Goal: Find specific page/section: Find specific page/section

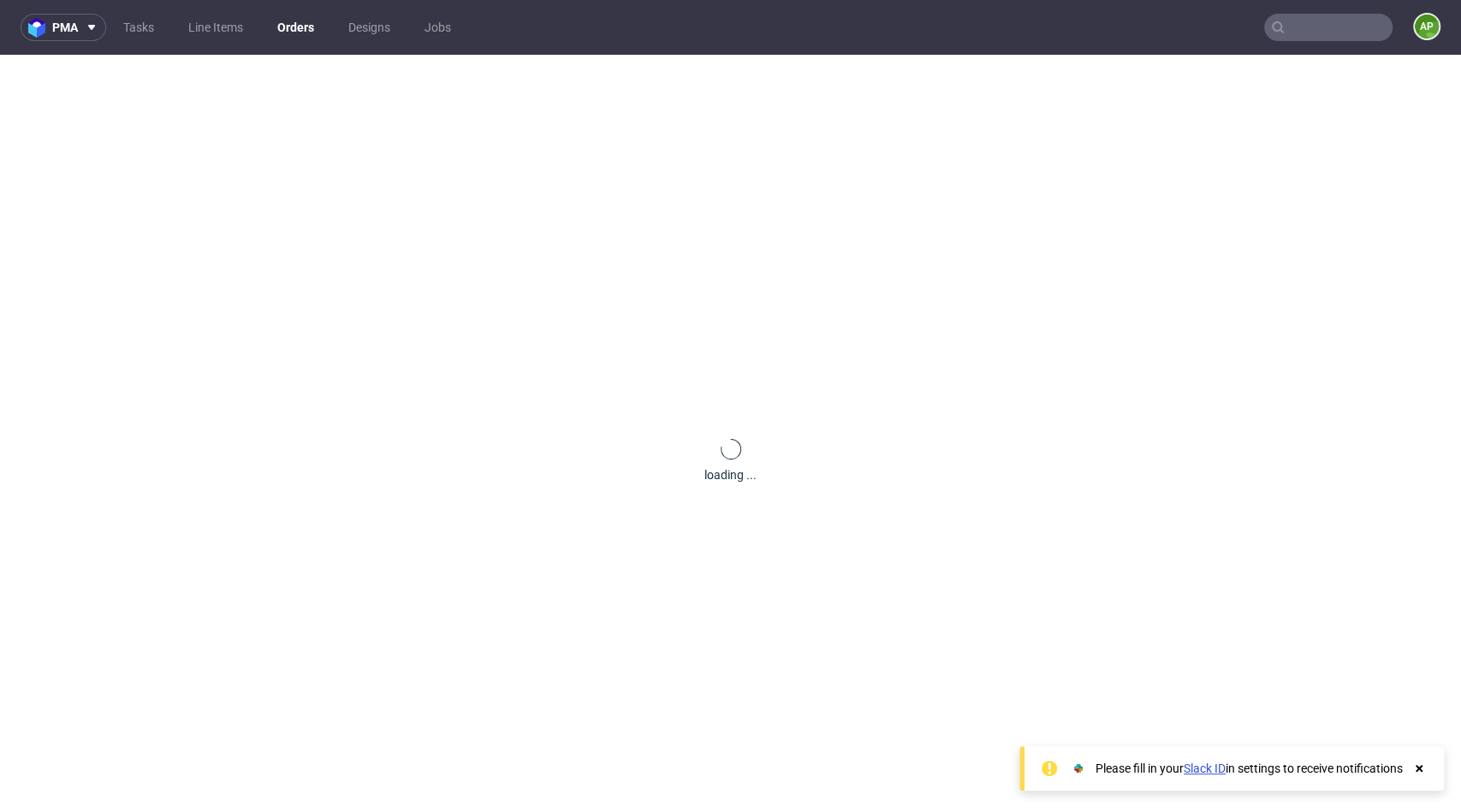
click at [272, 39] on ul "Tasks Line Items Orders Designs Jobs" at bounding box center [287, 27] width 362 height 27
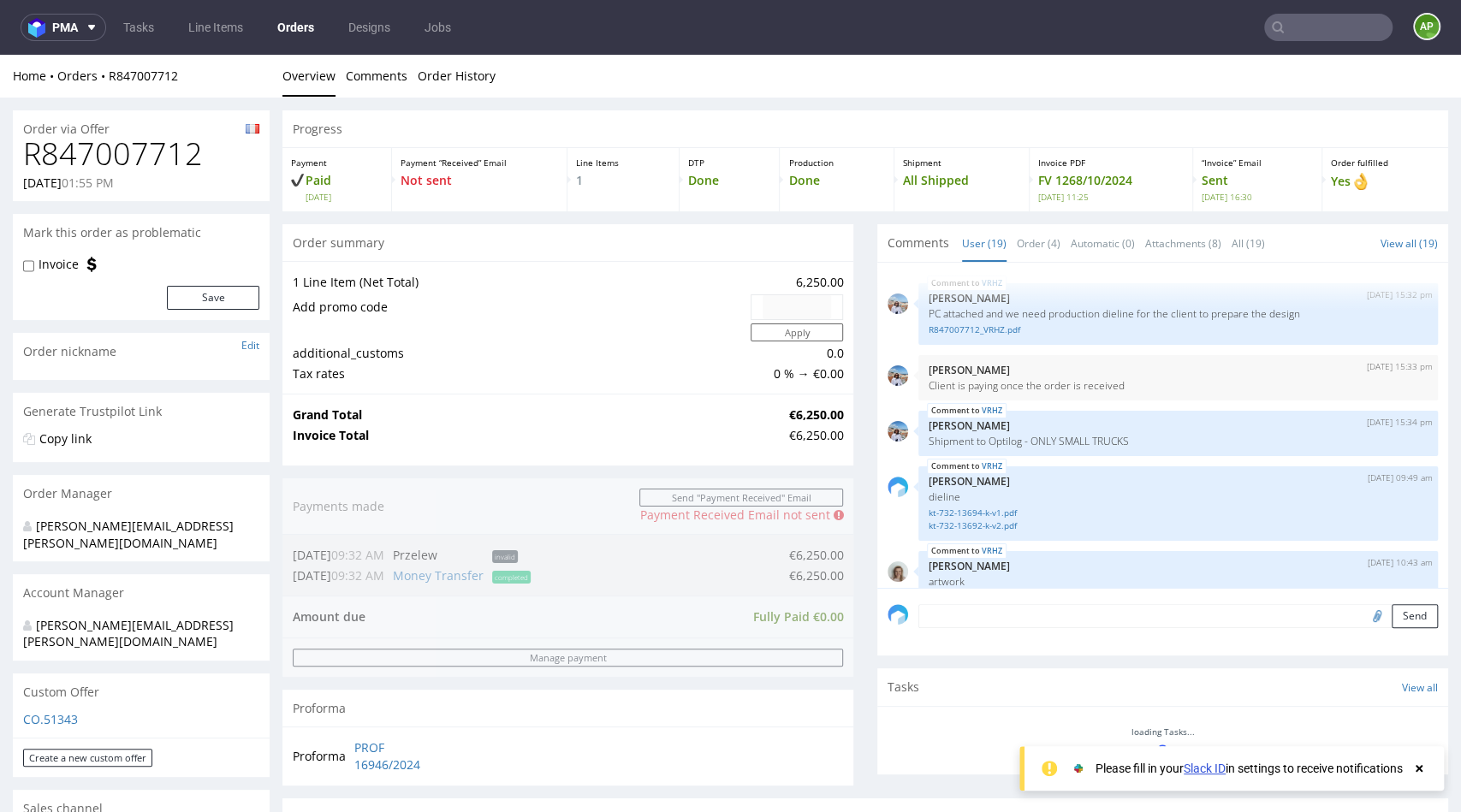
click at [290, 31] on link "Orders" at bounding box center [296, 27] width 58 height 27
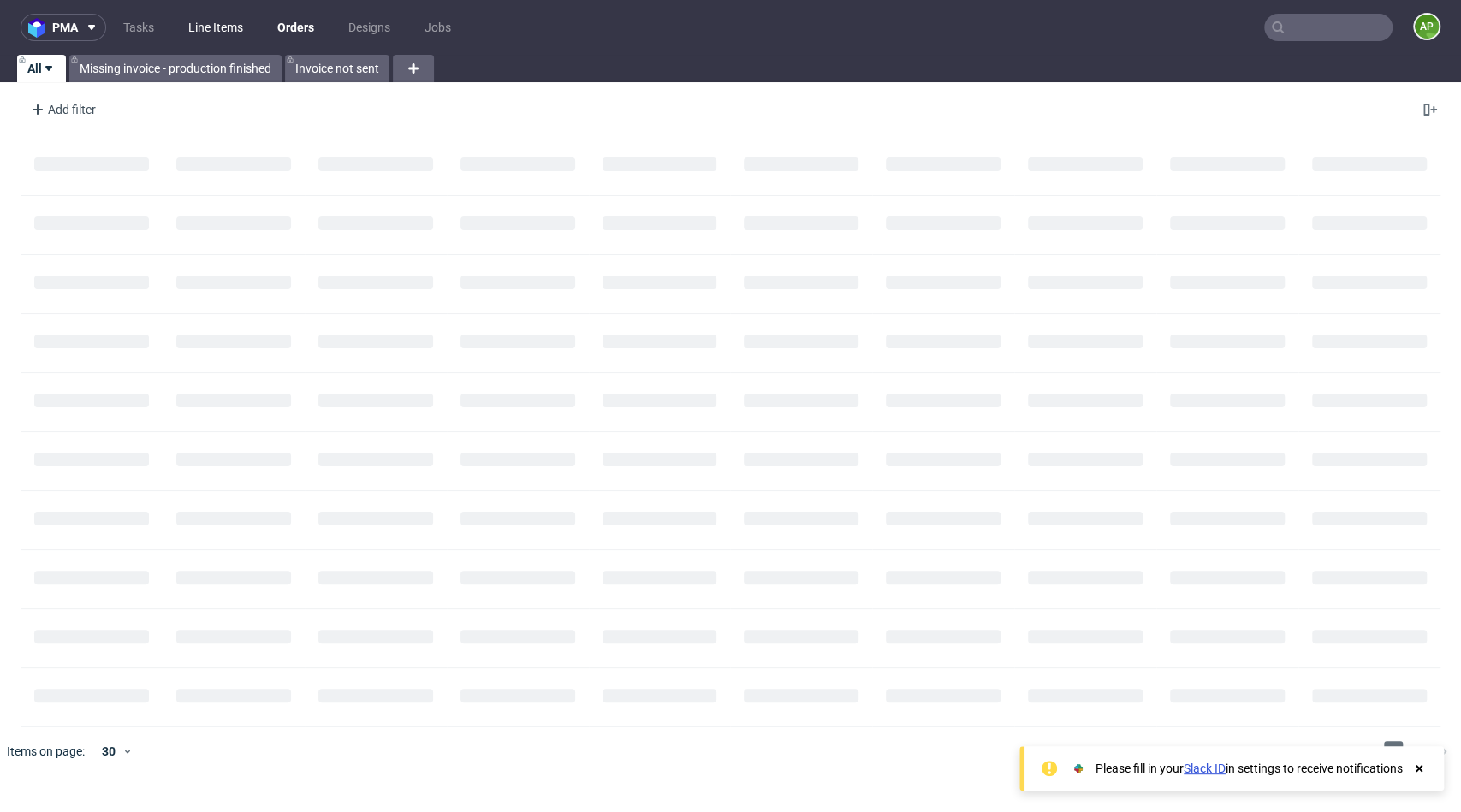
click at [222, 16] on link "Line Items" at bounding box center [215, 27] width 75 height 27
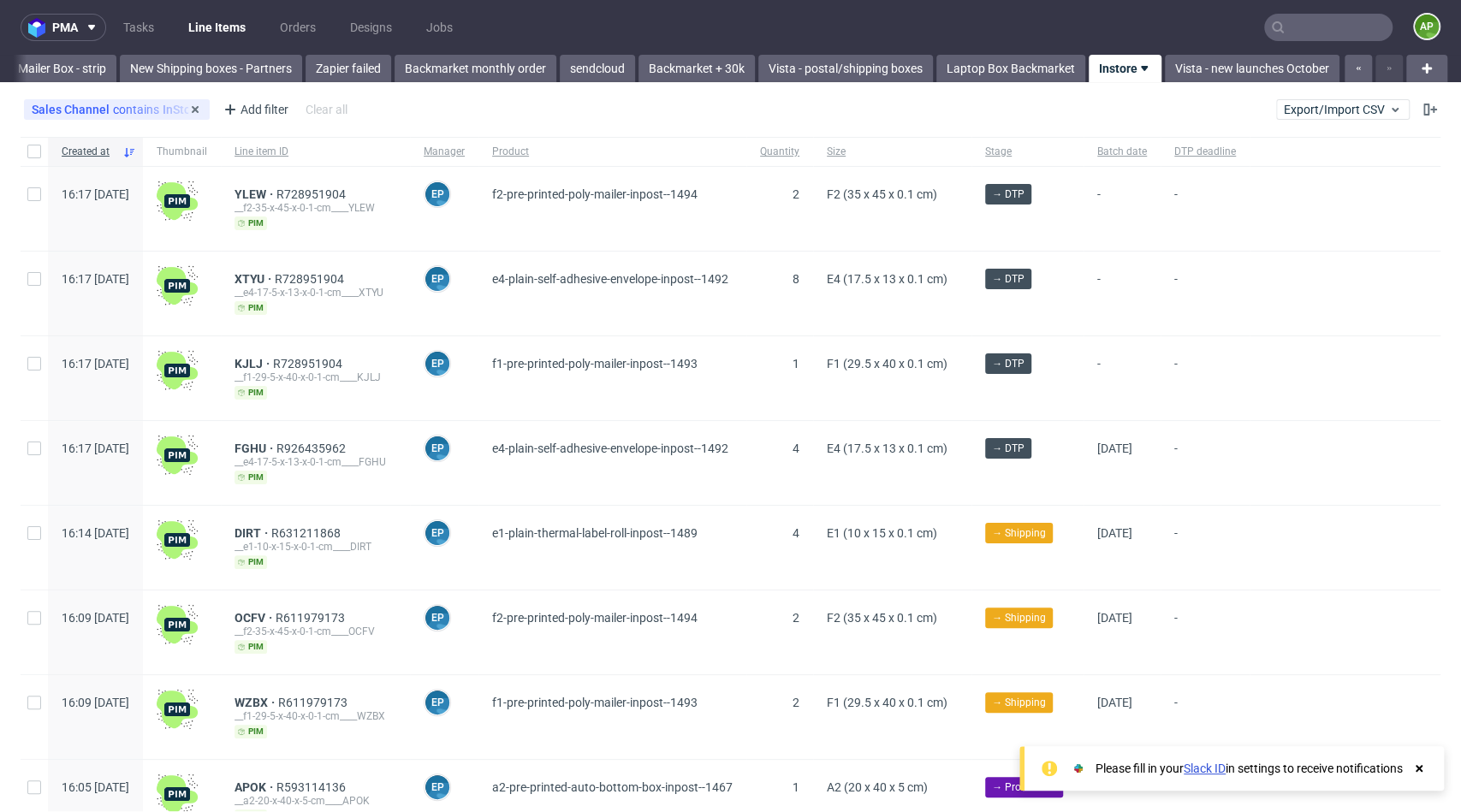
click at [142, 105] on div "Sales Channel contains InStore" at bounding box center [116, 109] width 170 height 14
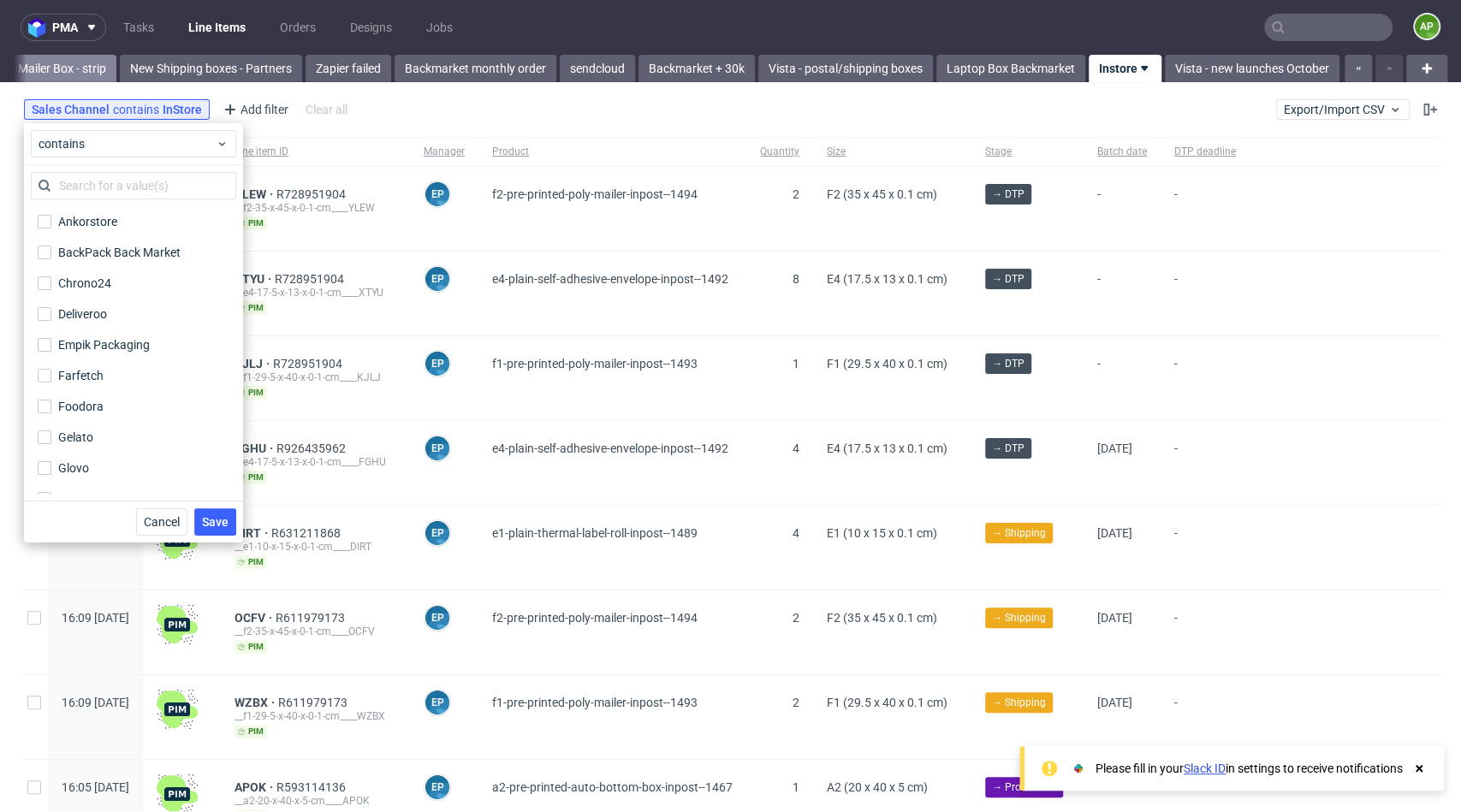
click at [75, 68] on link "Mailer Box - strip" at bounding box center [61, 68] width 108 height 27
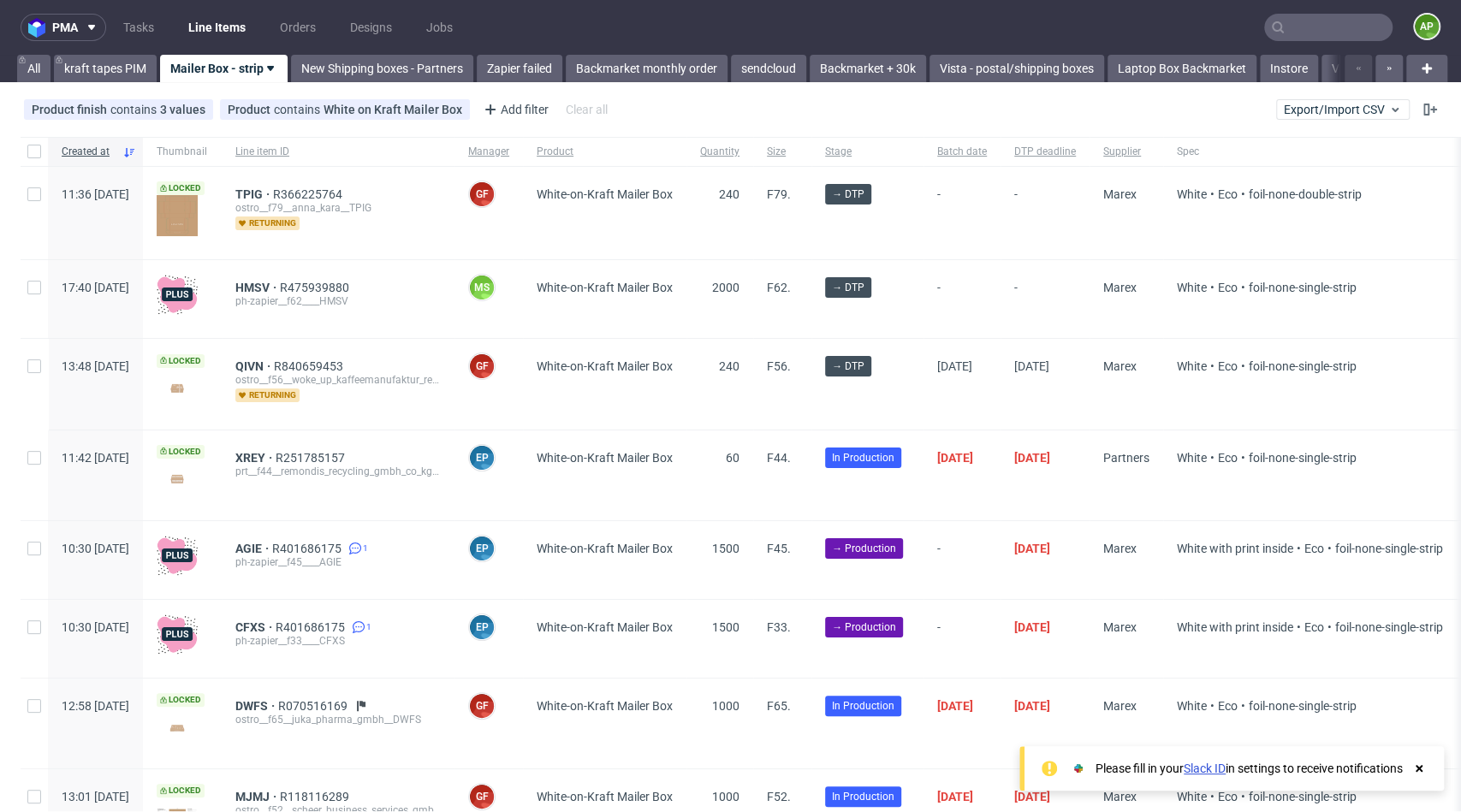
click at [75, 68] on link "kraft tapes PIM" at bounding box center [104, 68] width 102 height 27
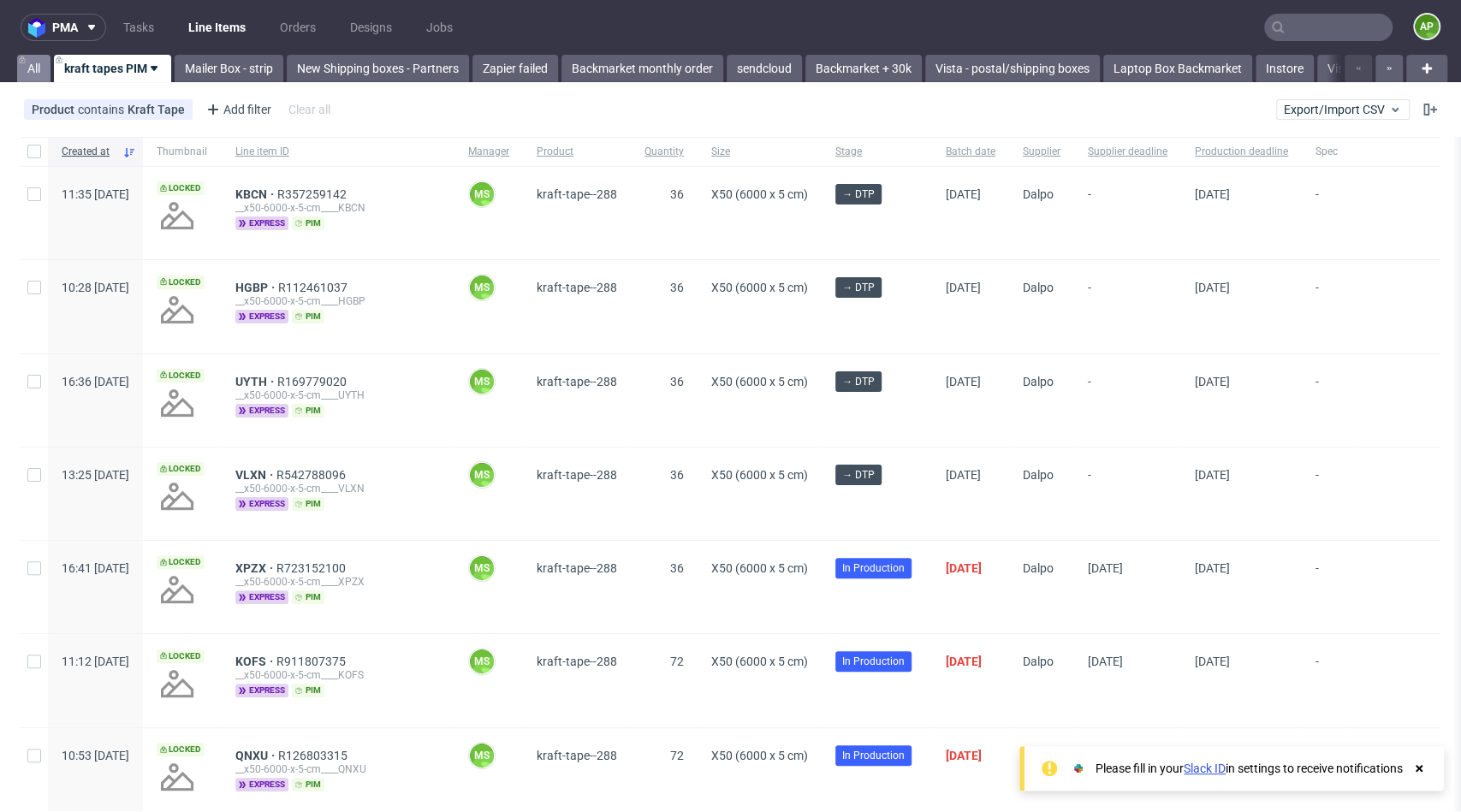
click at [37, 67] on link "All" at bounding box center [34, 68] width 33 height 27
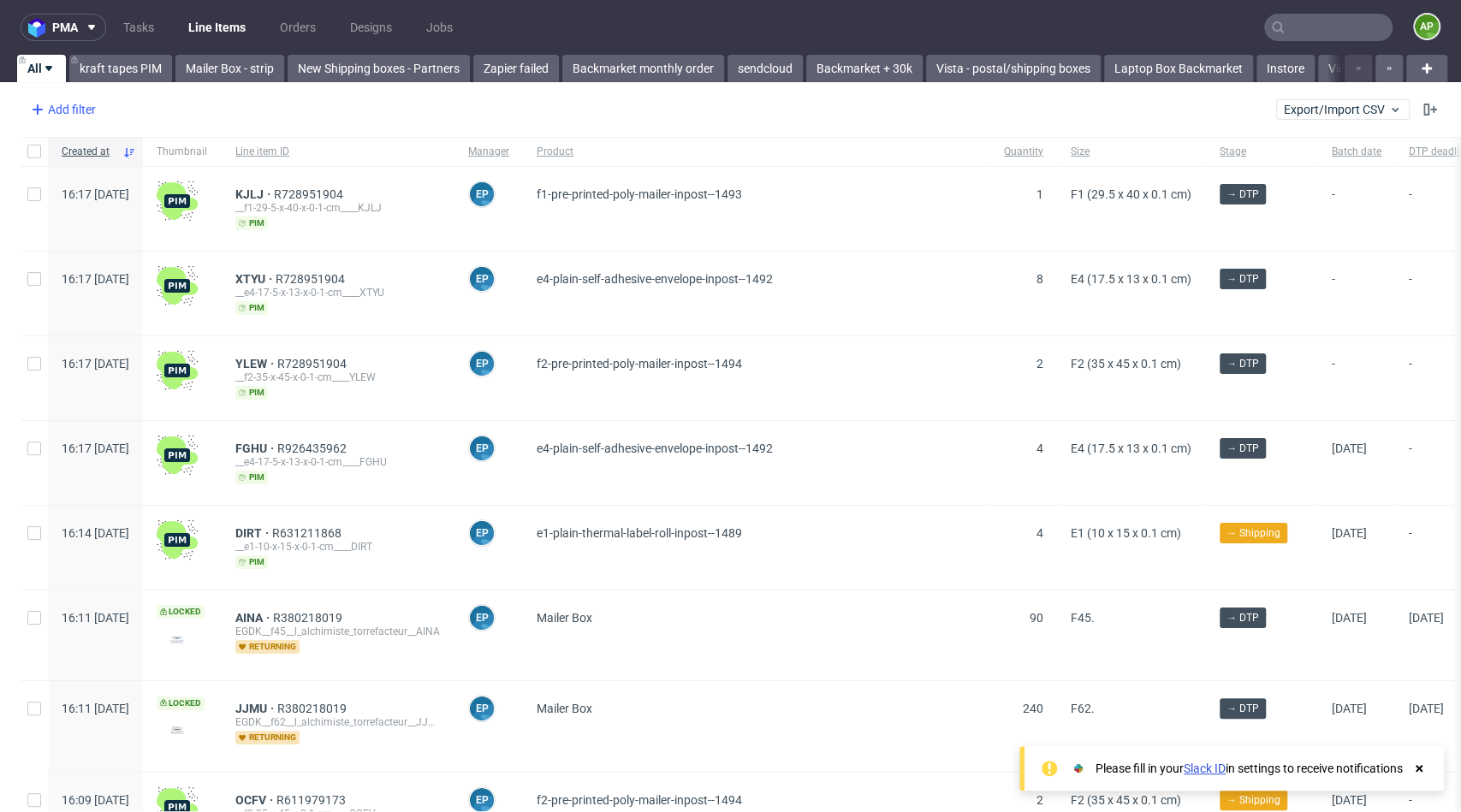
click at [59, 107] on div "Add filter" at bounding box center [61, 109] width 75 height 27
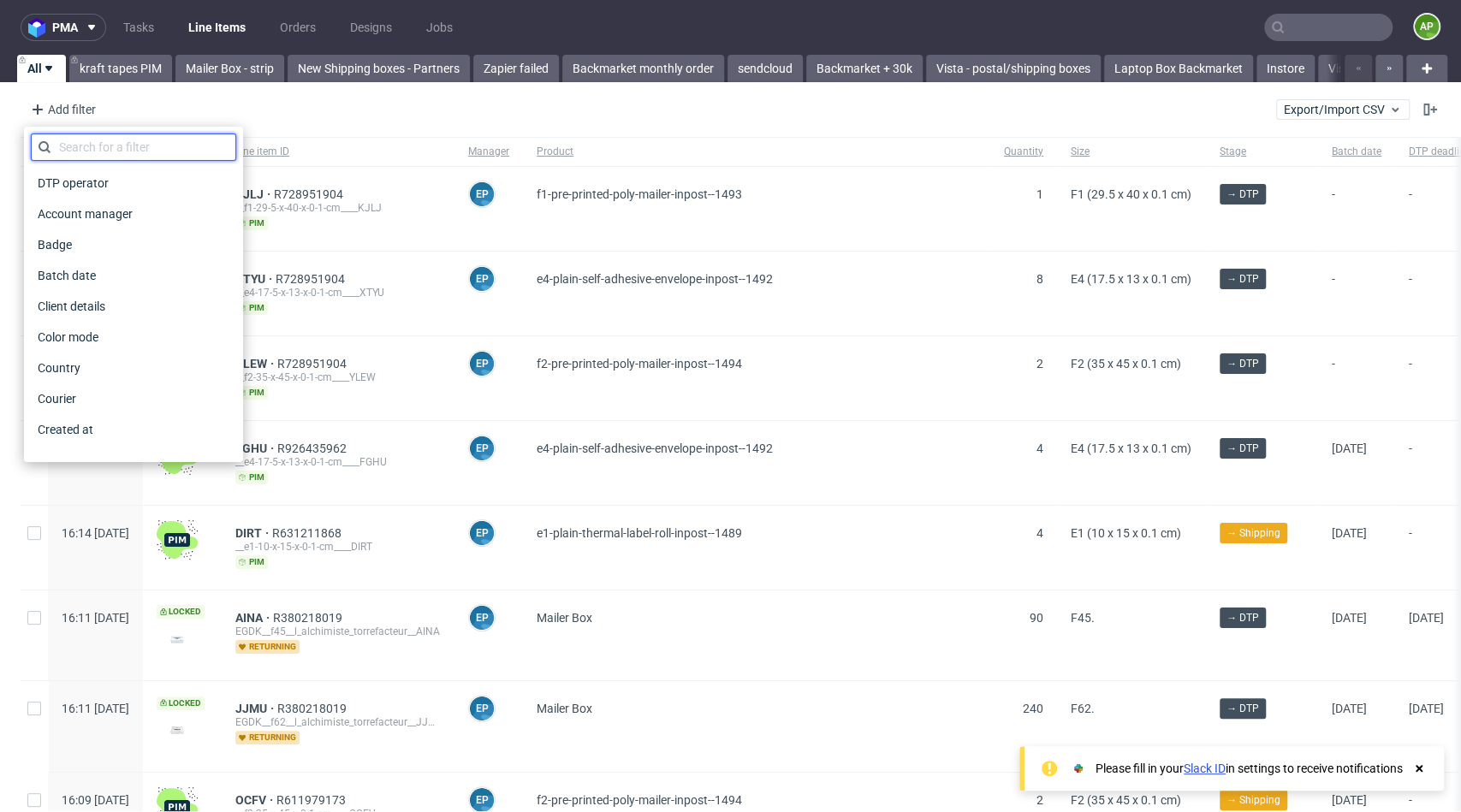
click at [121, 140] on input "text" at bounding box center [134, 147] width 205 height 27
type input "prod"
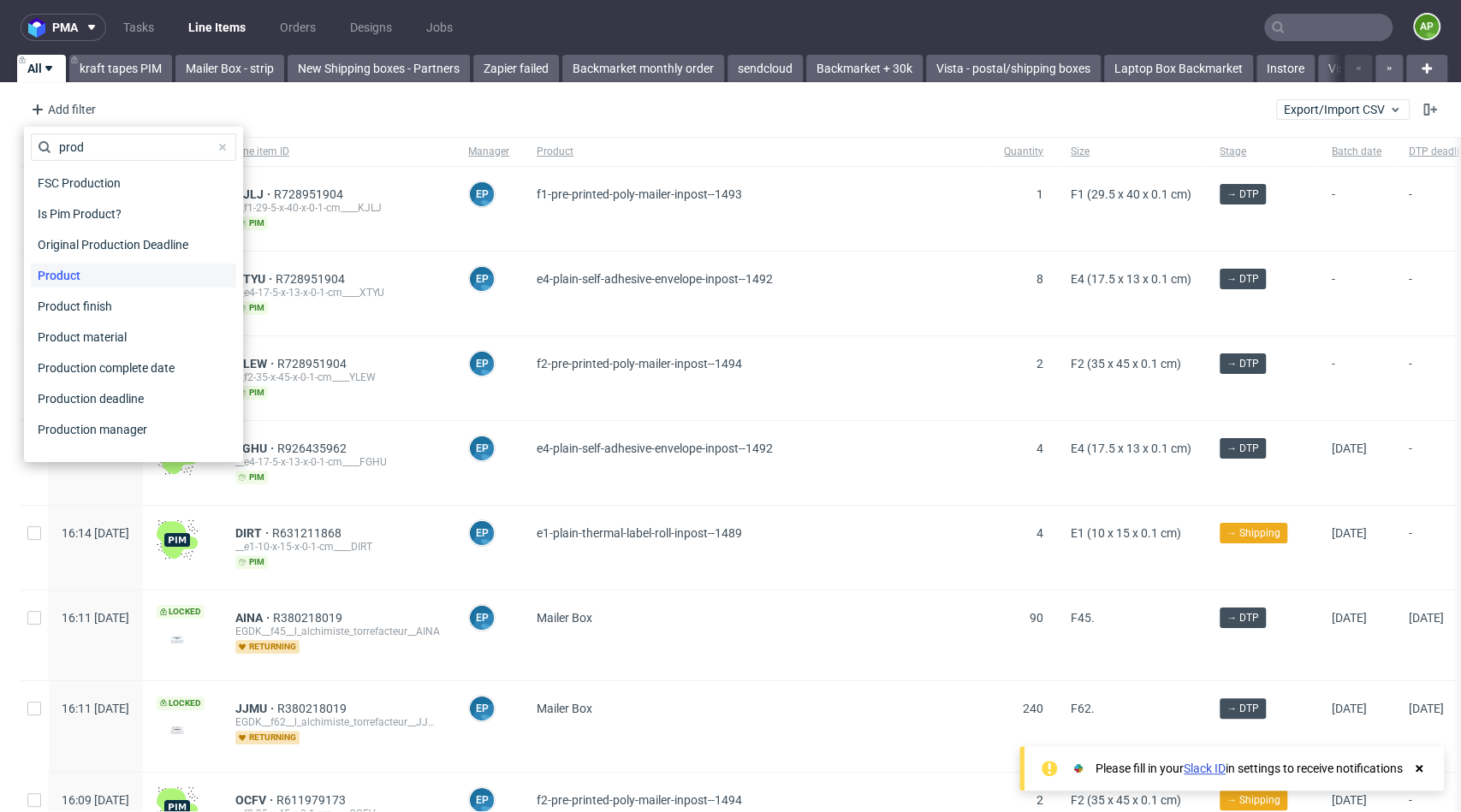
click at [94, 264] on div "Product" at bounding box center [134, 275] width 205 height 24
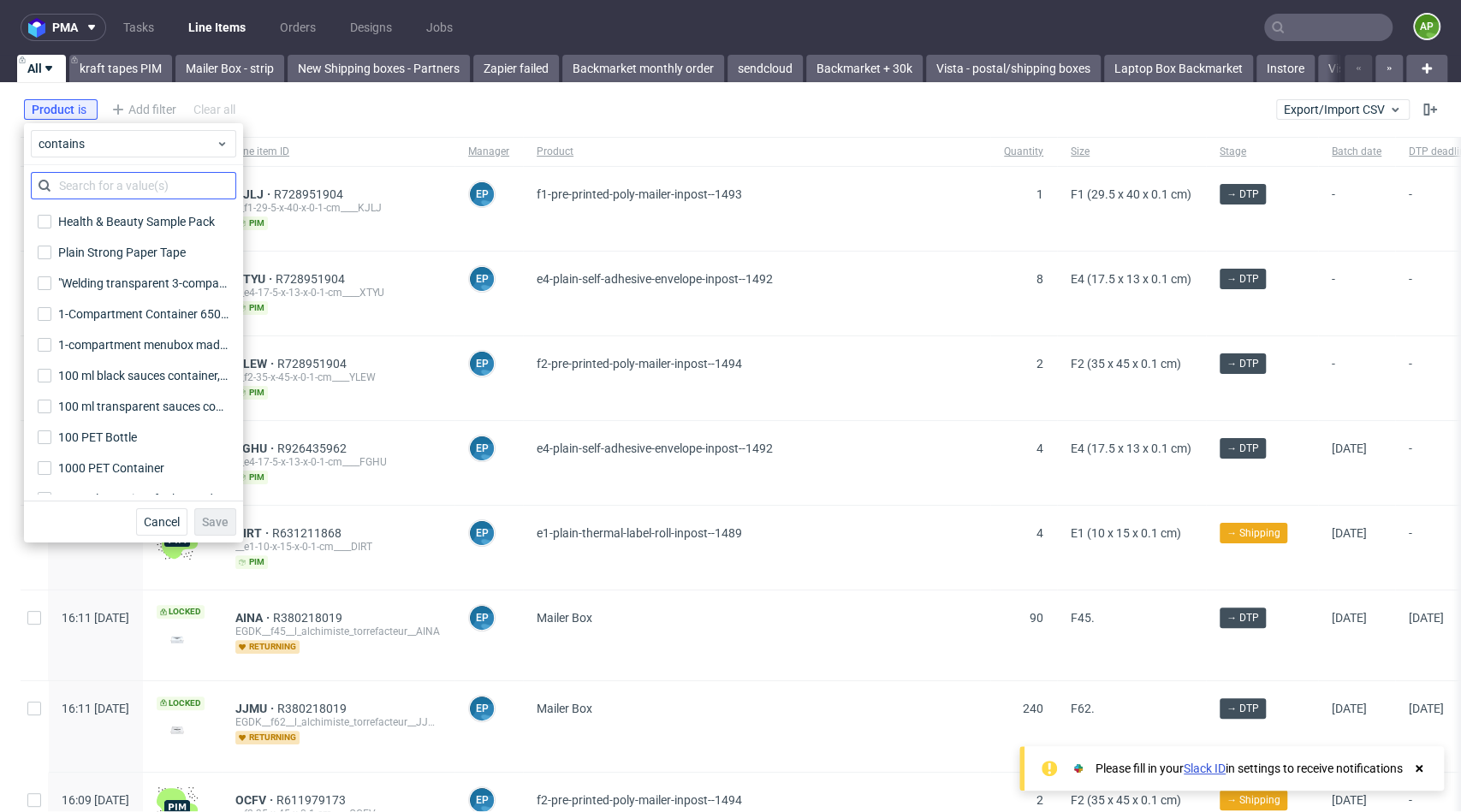
click at [93, 184] on input "text" at bounding box center [134, 185] width 205 height 27
type input "pizza"
click at [103, 276] on div "Custom Pizza Box" at bounding box center [107, 283] width 98 height 18
click at [52, 276] on input "Custom Pizza Box" at bounding box center [45, 283] width 14 height 14
checkbox input "true"
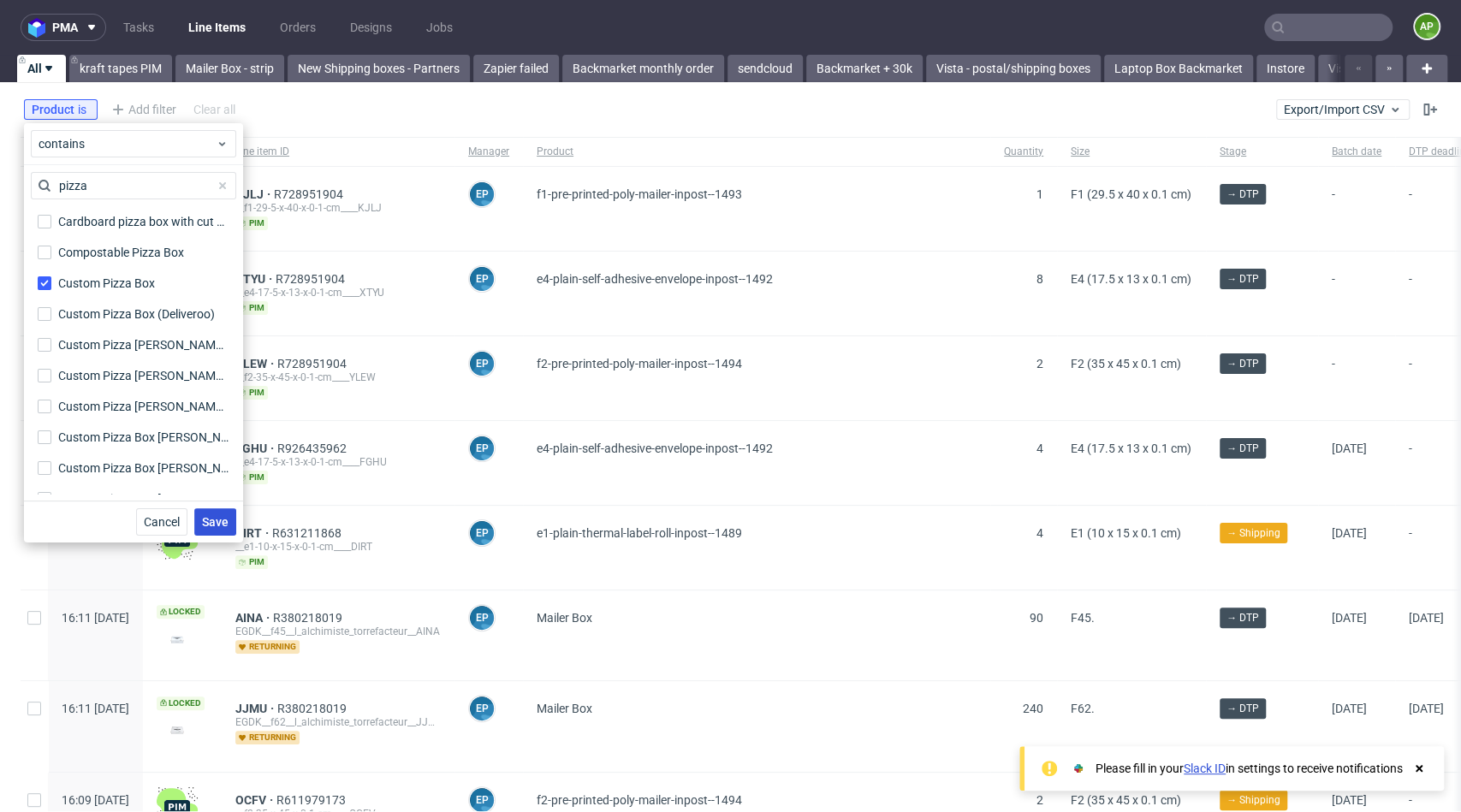
click at [203, 526] on span "Save" at bounding box center [215, 522] width 26 height 12
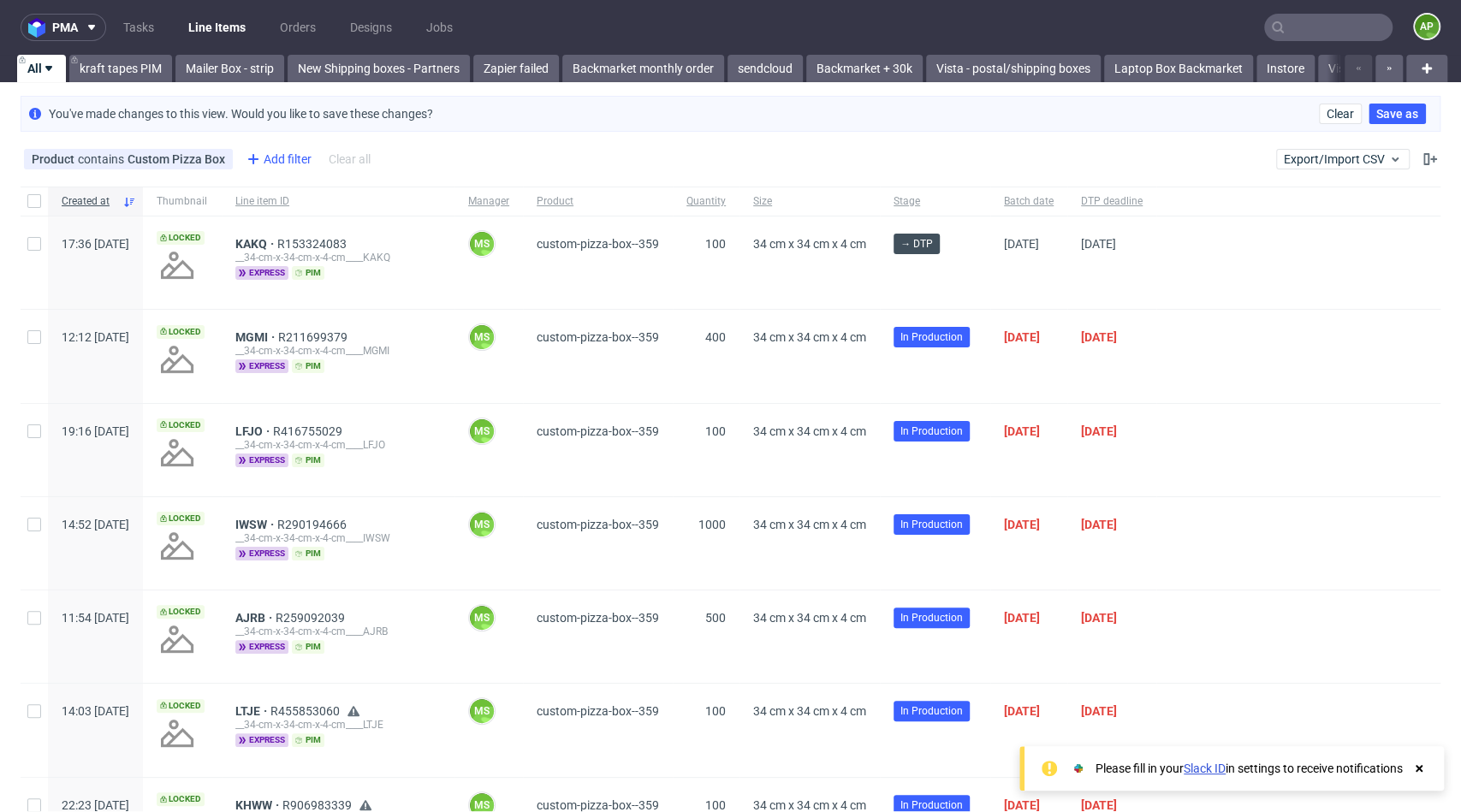
click at [274, 166] on div "Add filter" at bounding box center [277, 159] width 75 height 27
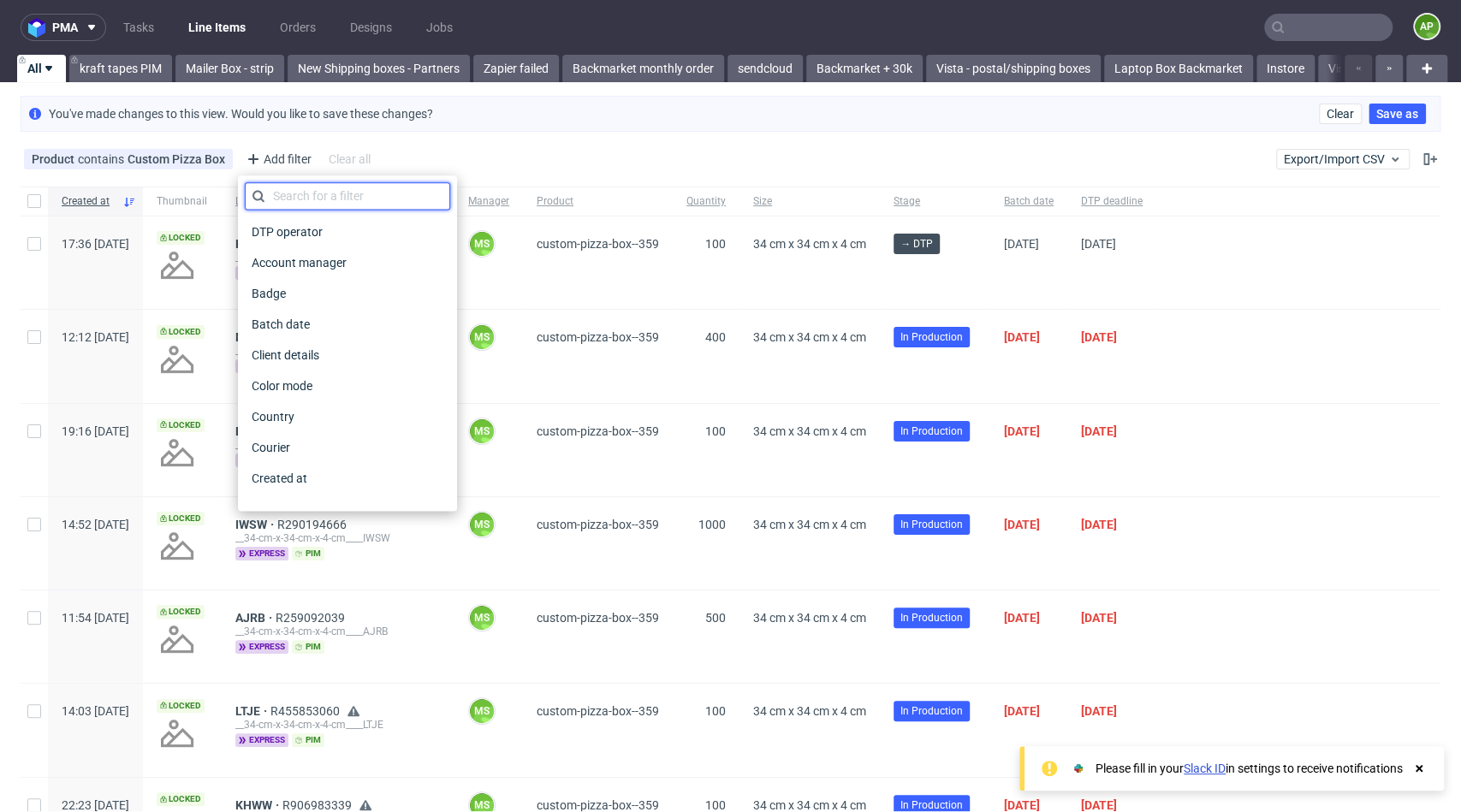
click at [274, 195] on input "text" at bounding box center [347, 196] width 205 height 27
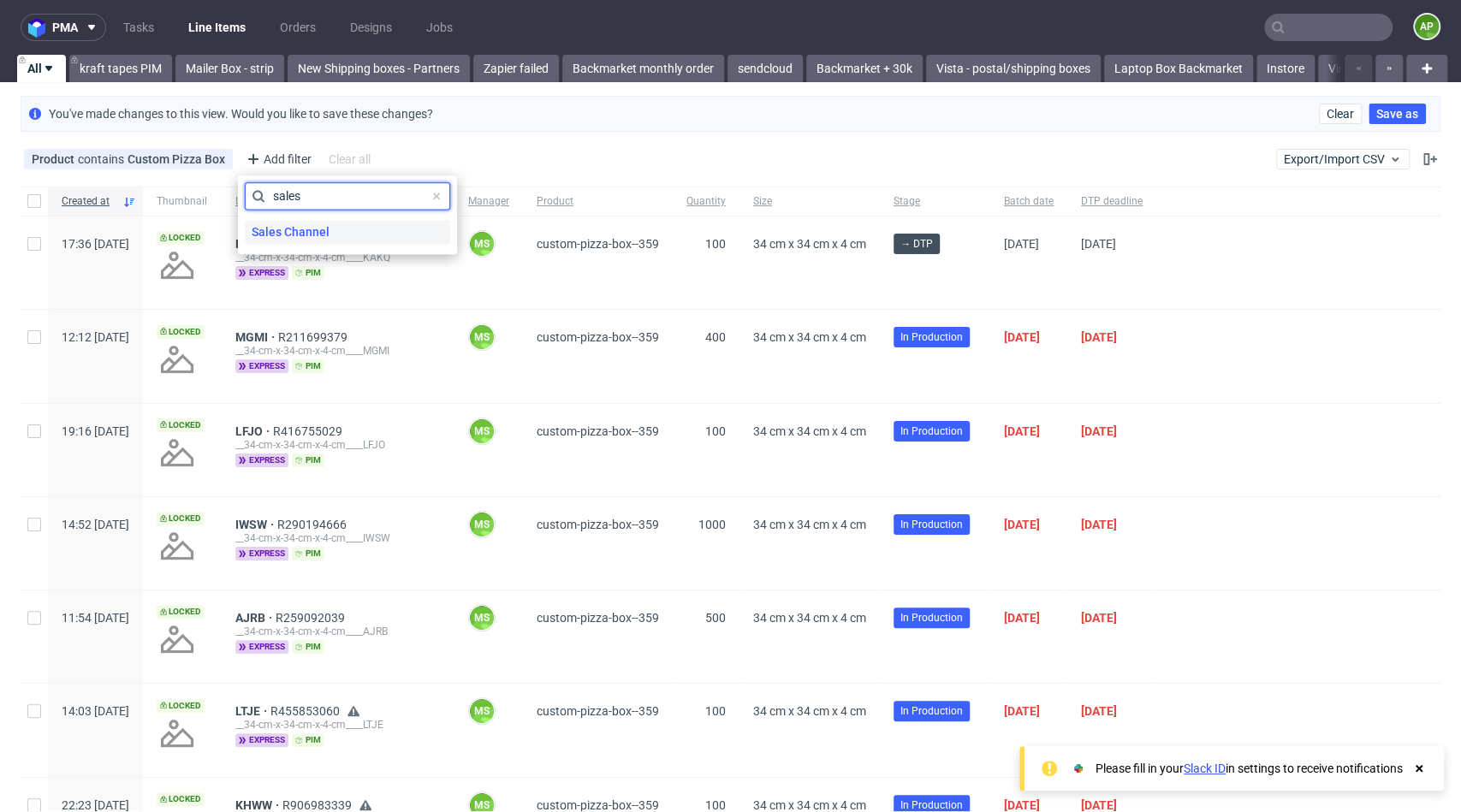
type input "sales"
click at [271, 228] on span "Sales Channel" at bounding box center [291, 231] width 92 height 24
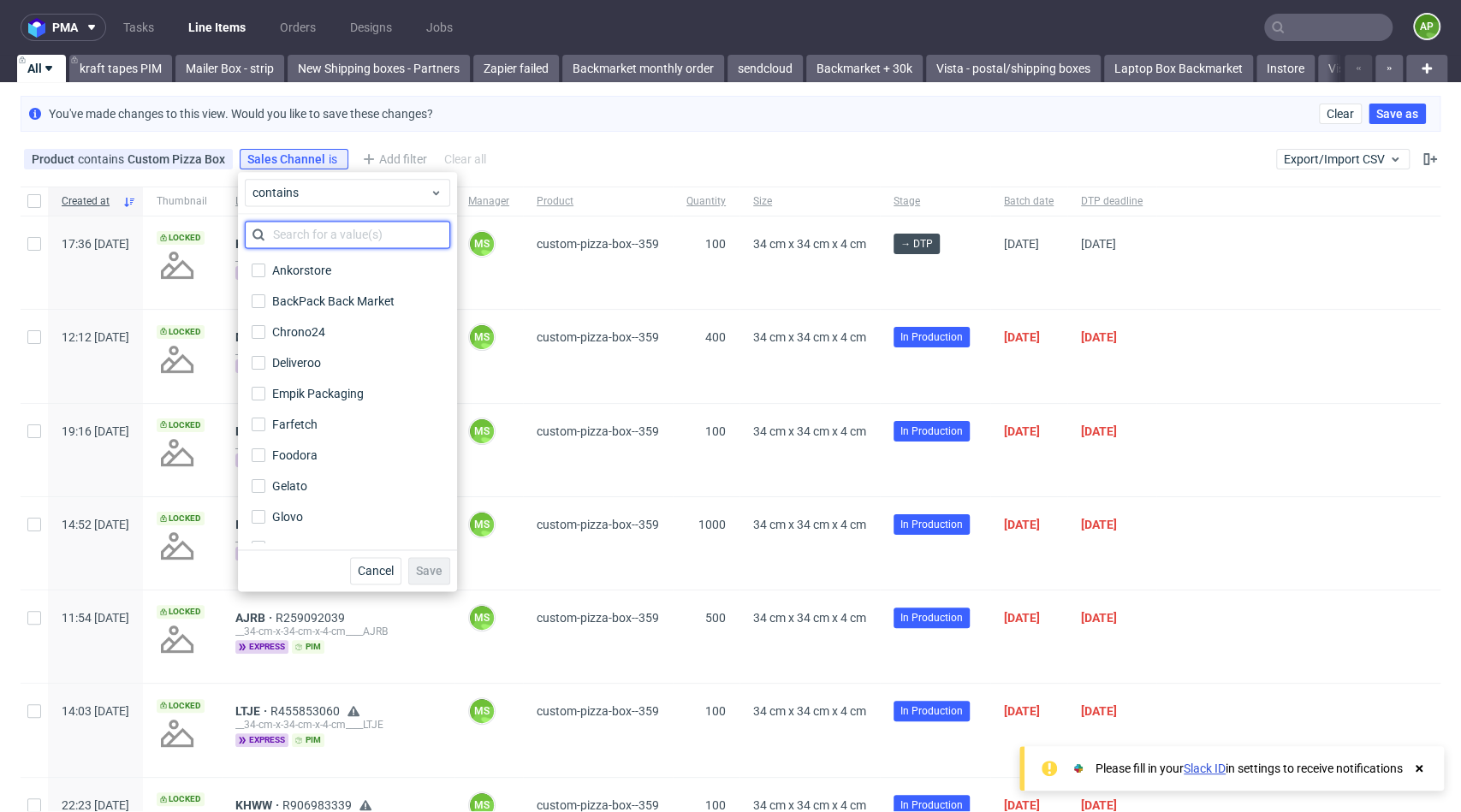
click at [344, 229] on input "text" at bounding box center [347, 234] width 205 height 27
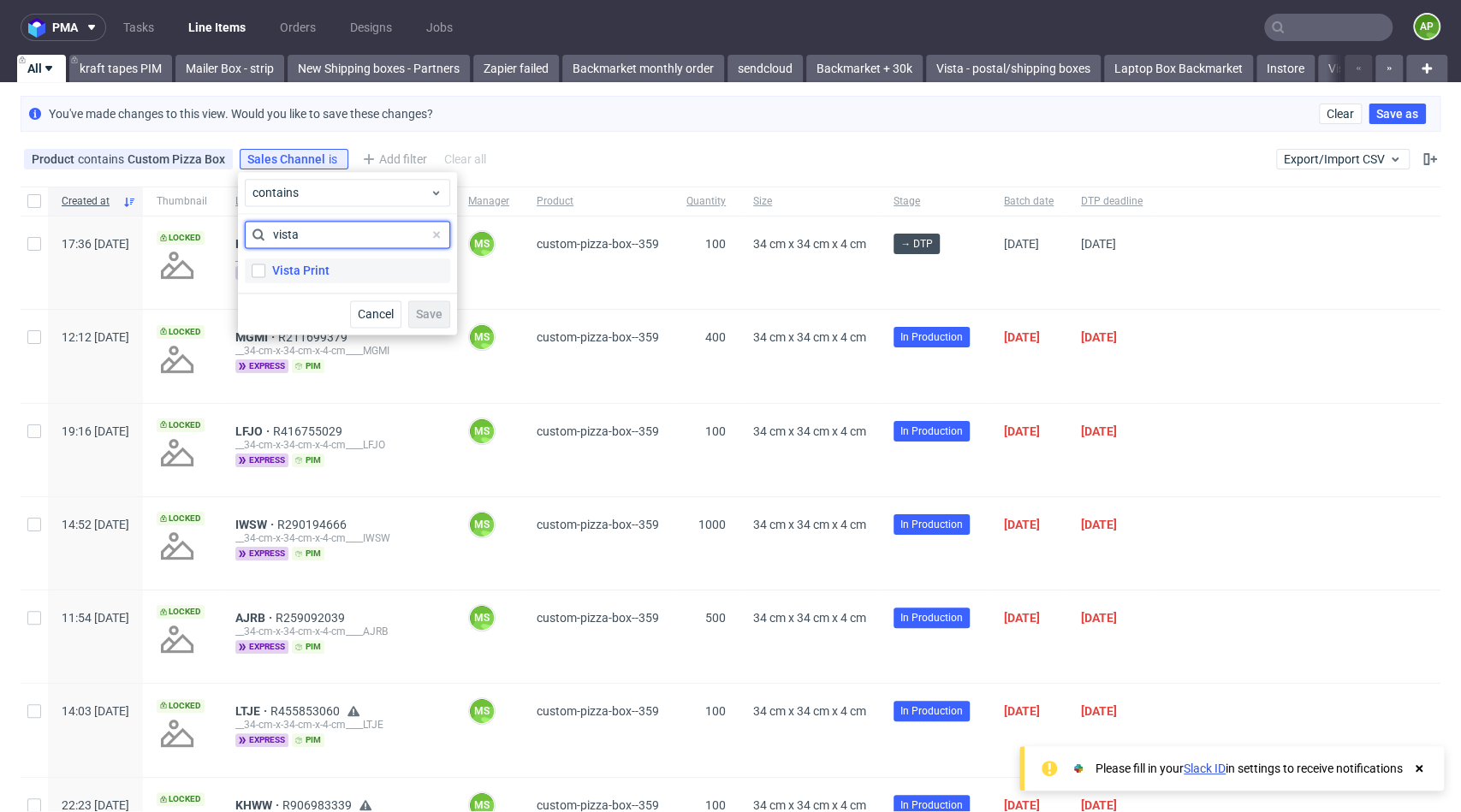
type input "vista"
click at [349, 273] on label "Vista Print" at bounding box center [347, 270] width 205 height 24
click at [265, 273] on input "Vista Print" at bounding box center [259, 270] width 14 height 14
checkbox input "true"
click at [432, 304] on button "Save" at bounding box center [428, 314] width 42 height 27
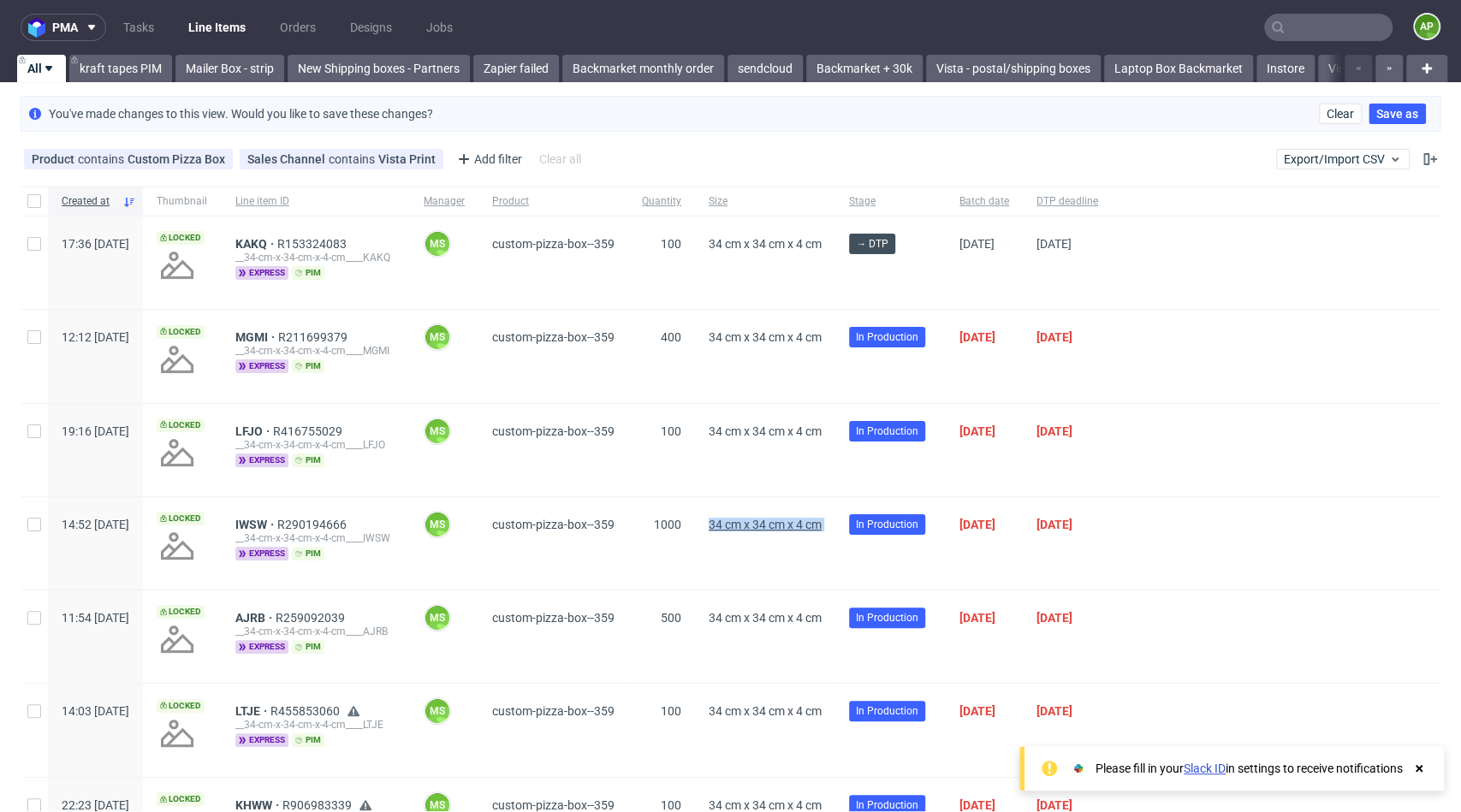
drag, startPoint x: 890, startPoint y: 524, endPoint x: 757, endPoint y: 524, distance: 133.0
click at [757, 524] on div "14:52 Wed 08.10.2025 Locked IWSW R290194666 __34-cm-x-34-cm-x-4-cm____IWSW expr…" at bounding box center [730, 544] width 1420 height 94
copy span "34 cm x 34 cm x 4 cm"
drag, startPoint x: 883, startPoint y: 245, endPoint x: 733, endPoint y: 243, distance: 150.0
click at [733, 243] on div "17:36 Fri 10.10.2025 Locked KAKQ R153324083 __34-cm-x-34-cm-x-4-cm____KAKQ expr…" at bounding box center [730, 264] width 1420 height 94
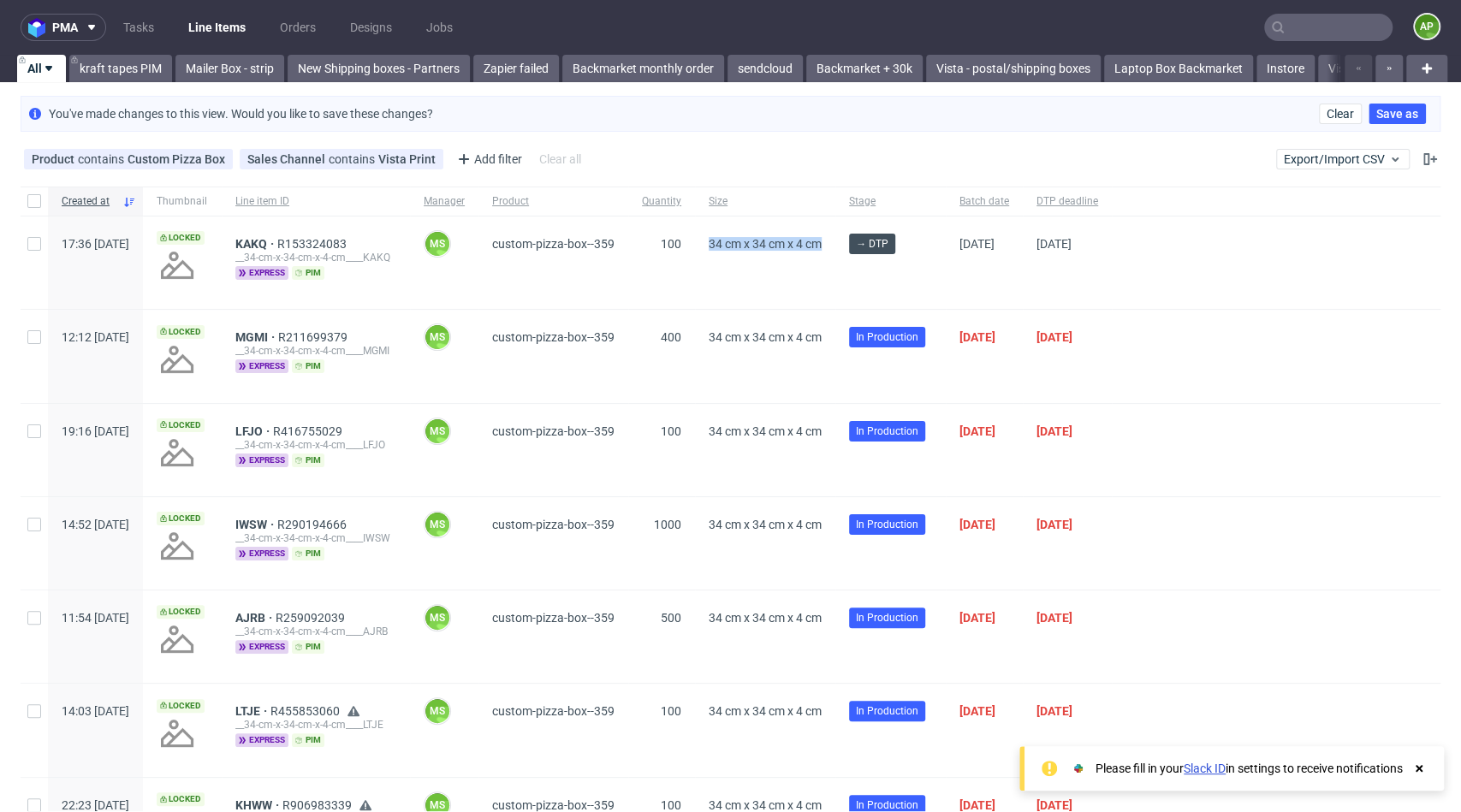
copy div "34 cm x 34 cm x 4 cm"
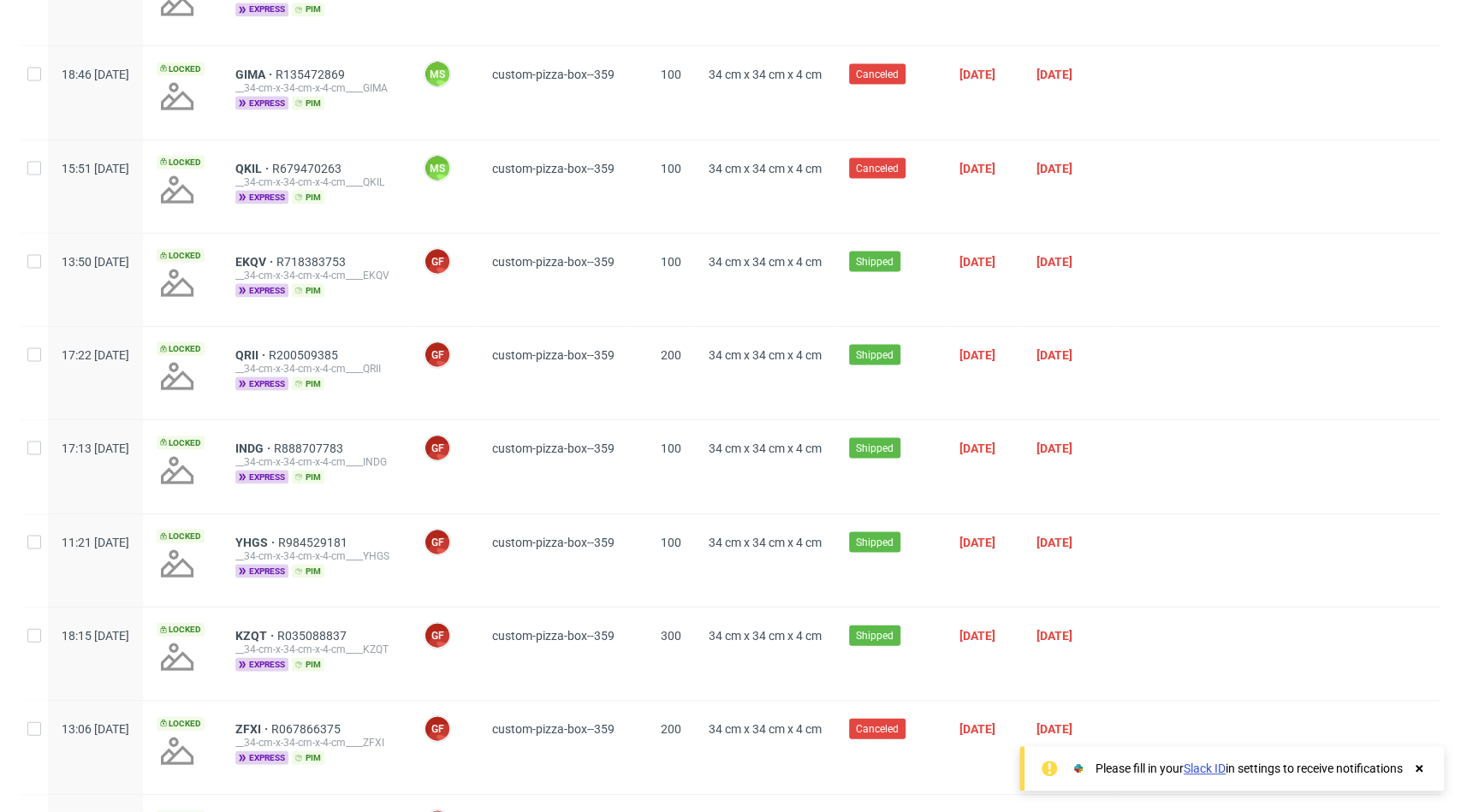
scroll to position [2255, 0]
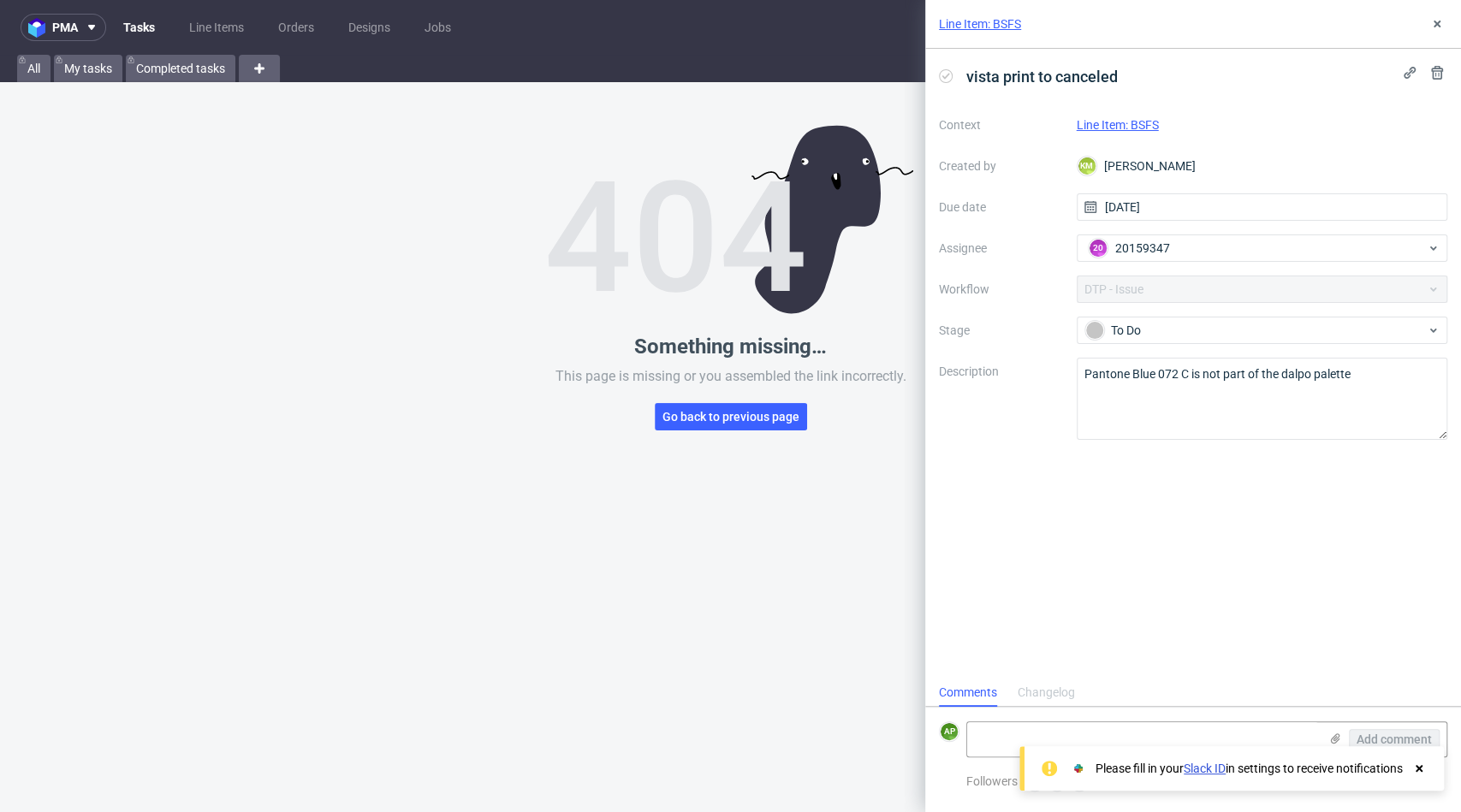
scroll to position [14, 0]
click at [1421, 765] on use at bounding box center [1418, 768] width 7 height 7
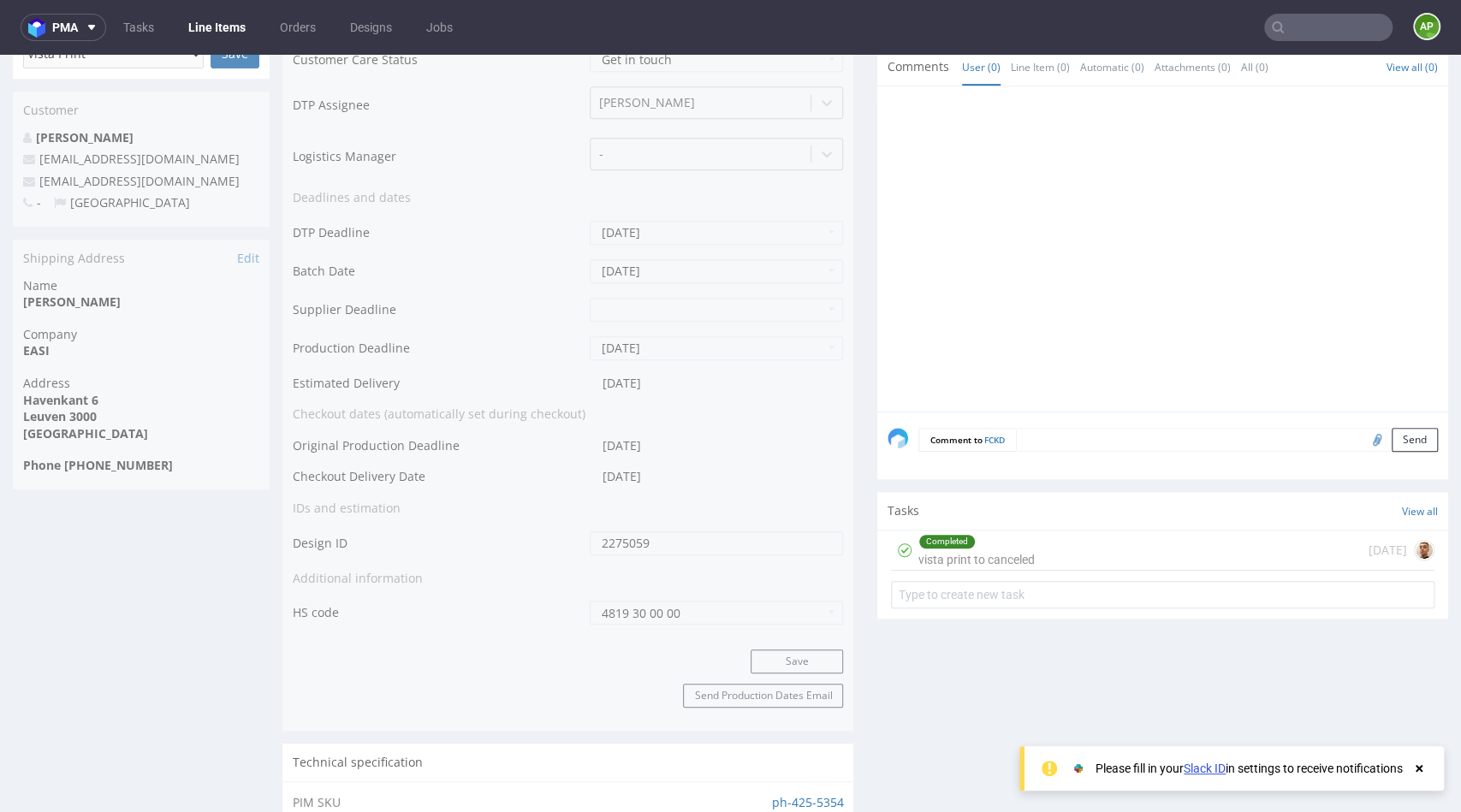
scroll to position [635, 0]
click at [1097, 545] on div "Completed vista print to canceled today" at bounding box center [1162, 550] width 544 height 40
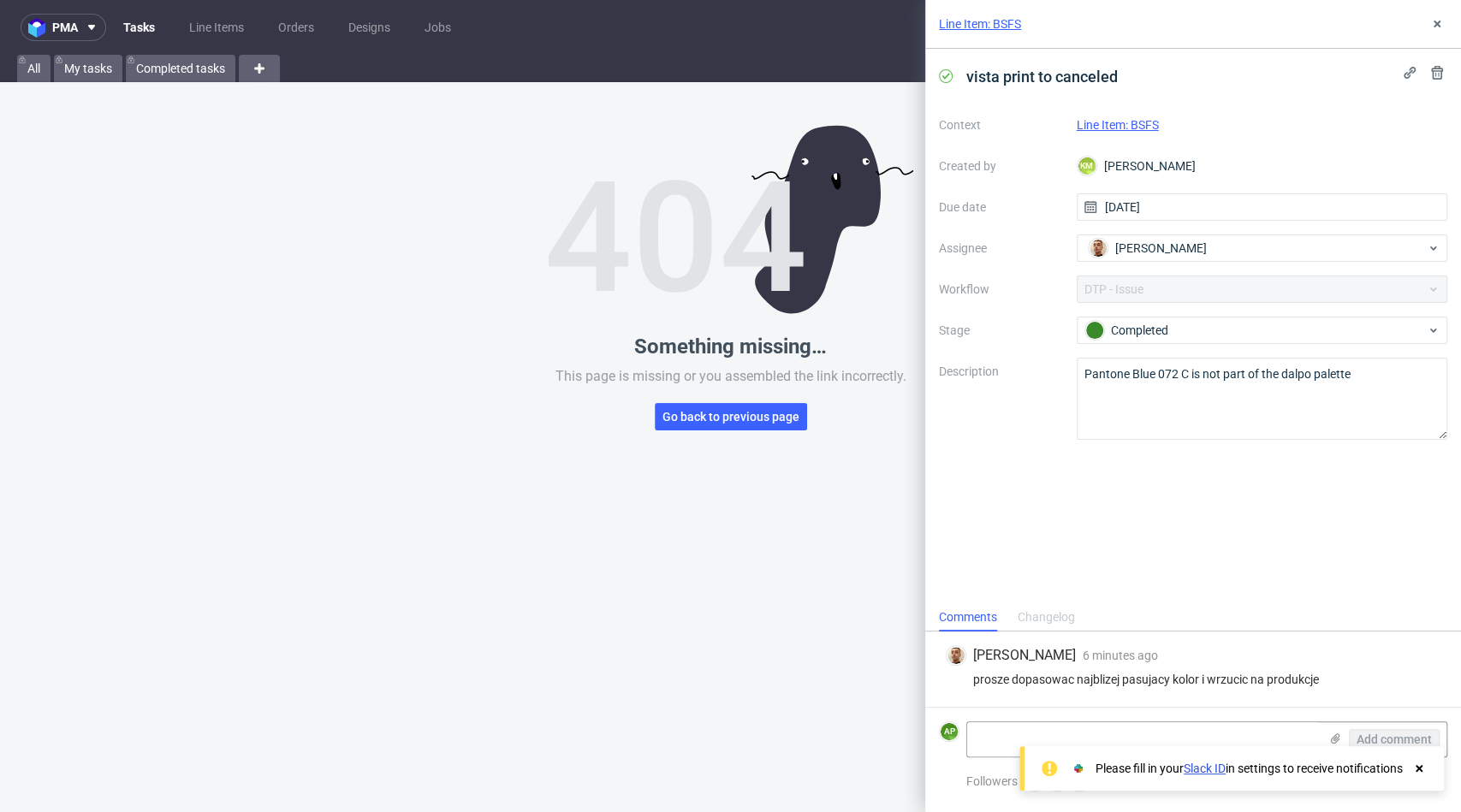
click at [1143, 123] on link "Line Item: BSFS" at bounding box center [1117, 125] width 82 height 14
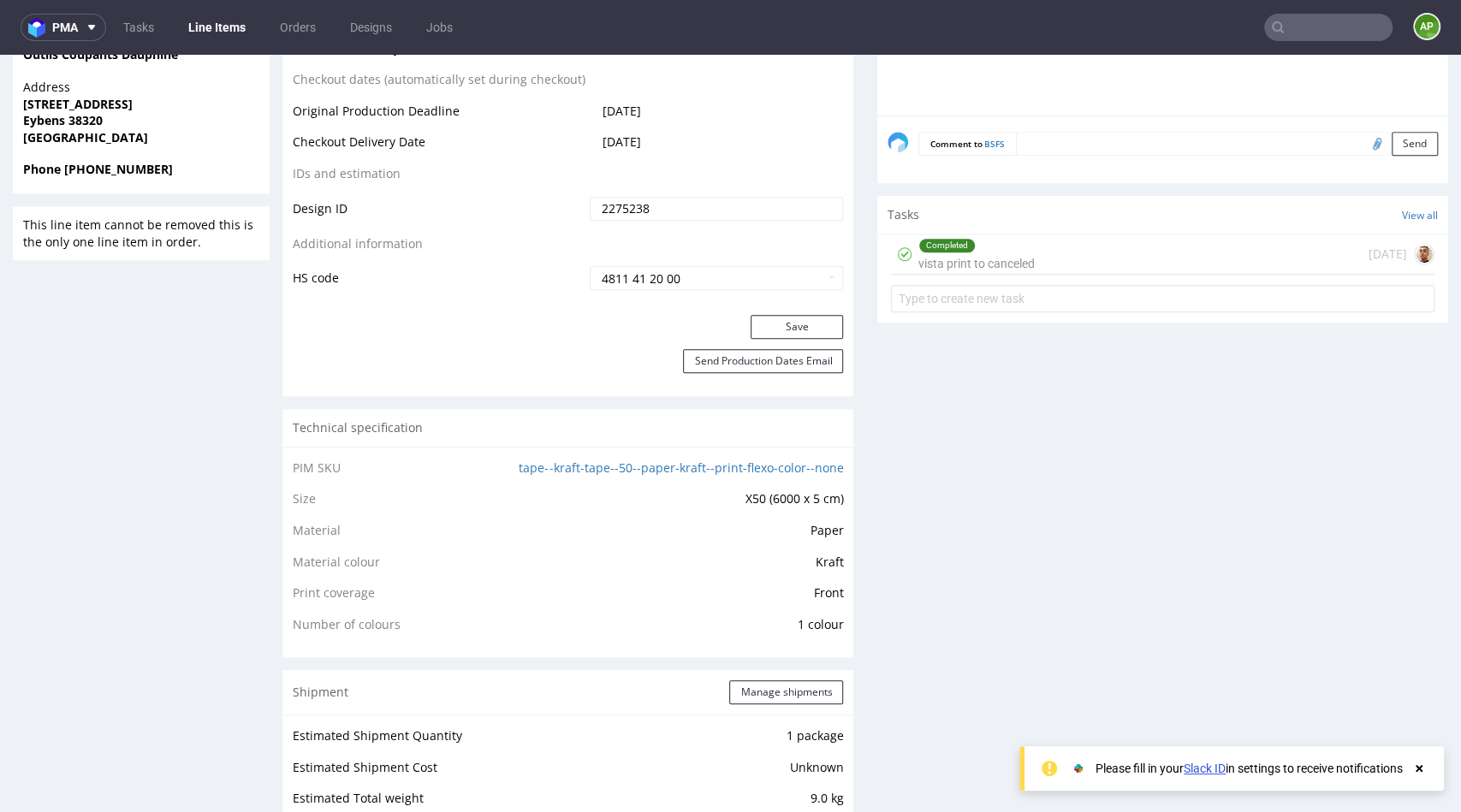
scroll to position [866, 0]
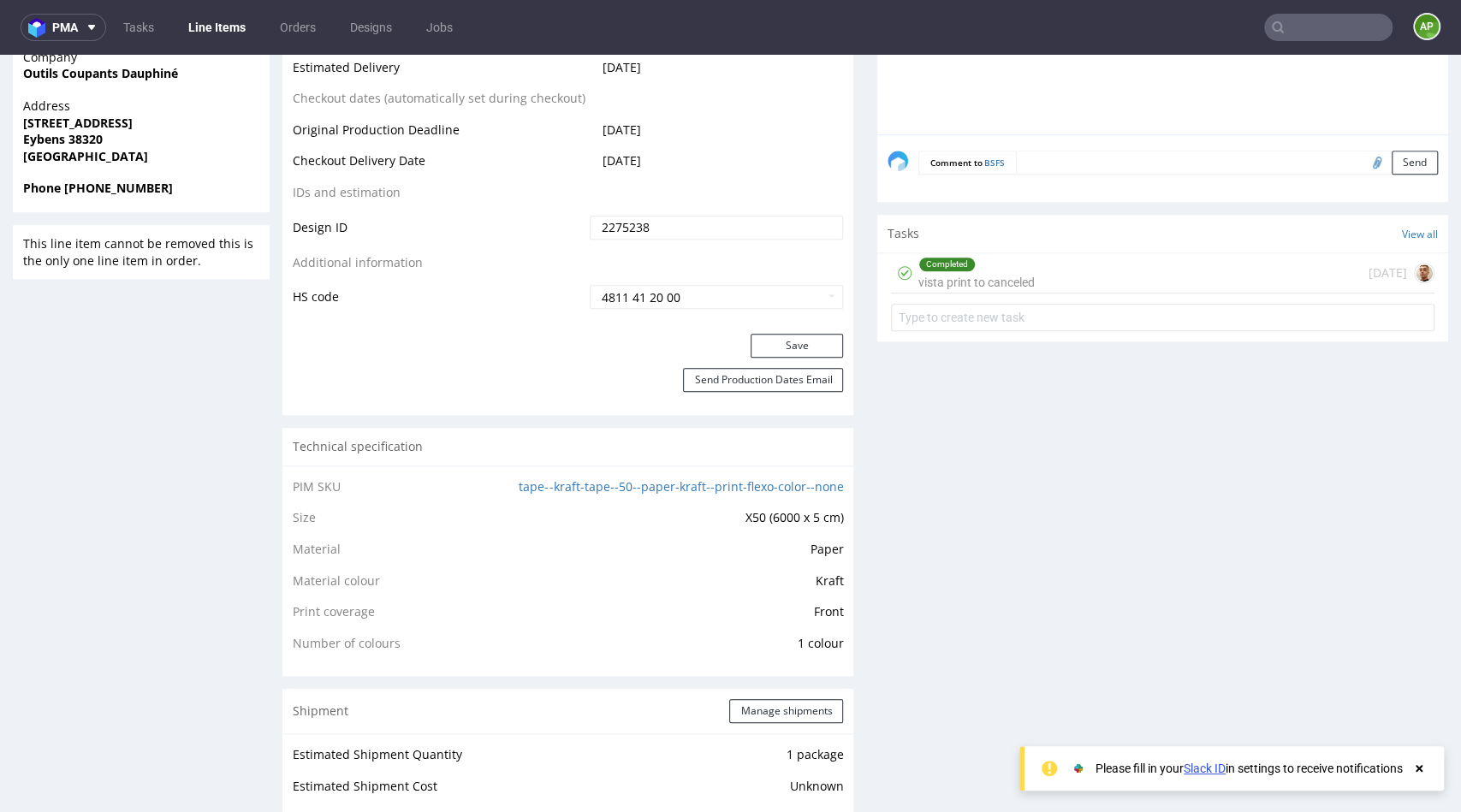
click at [983, 287] on div "Completed vista print to canceled" at bounding box center [976, 273] width 116 height 39
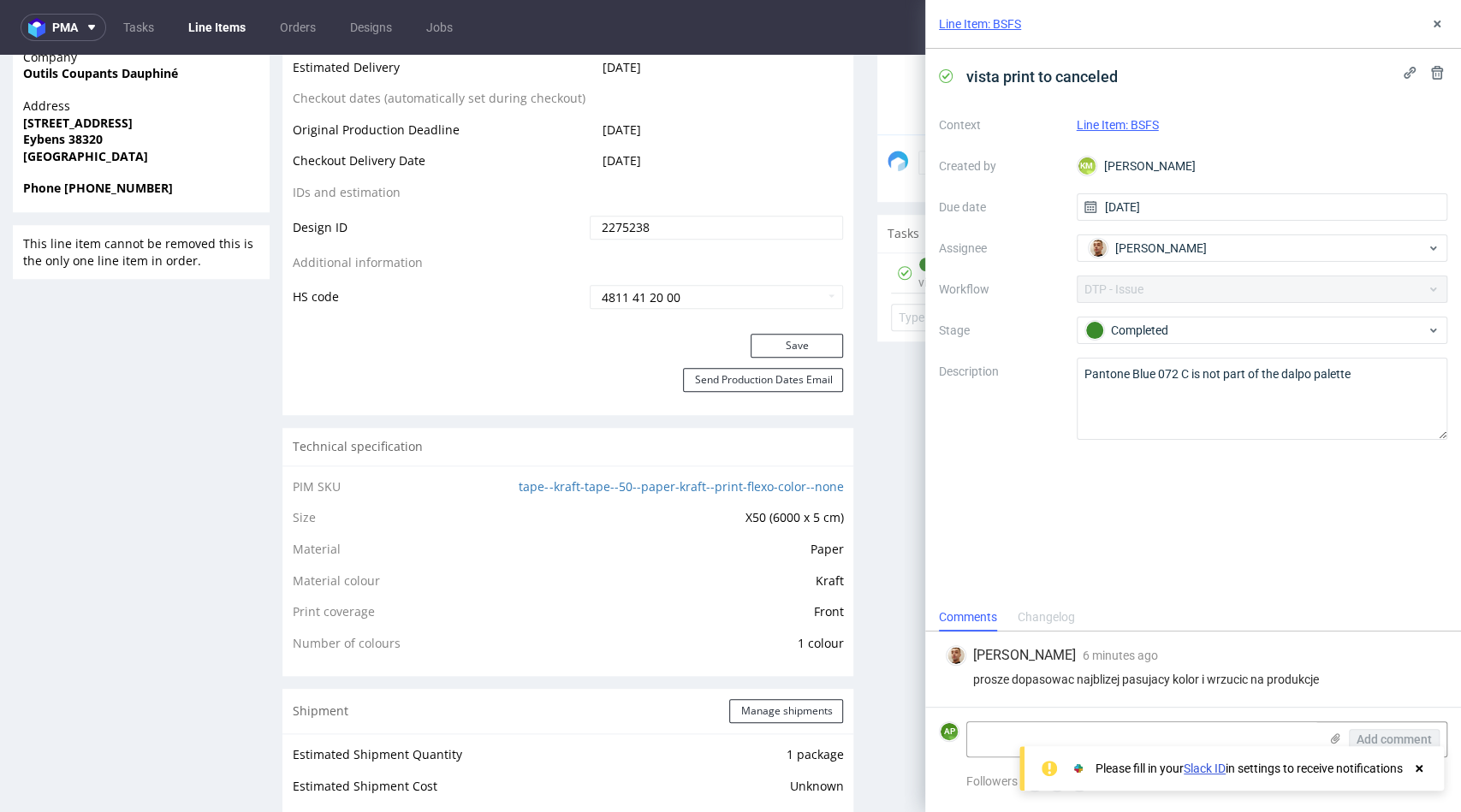
click at [1421, 766] on use at bounding box center [1418, 768] width 7 height 7
click at [1192, 739] on textarea at bounding box center [1142, 739] width 350 height 34
click at [1432, 22] on icon at bounding box center [1437, 24] width 14 height 14
